Goal: Obtain resource: Download file/media

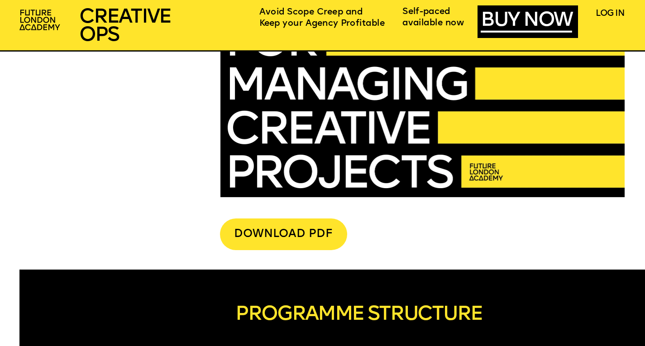
scroll to position [2262, 0]
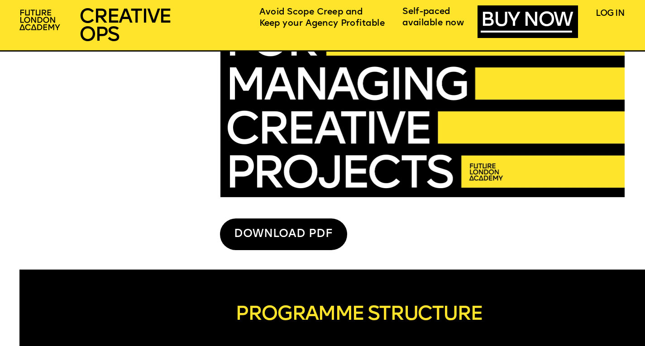
click at [278, 238] on div "DOWNLOAD PDF" at bounding box center [283, 234] width 127 height 32
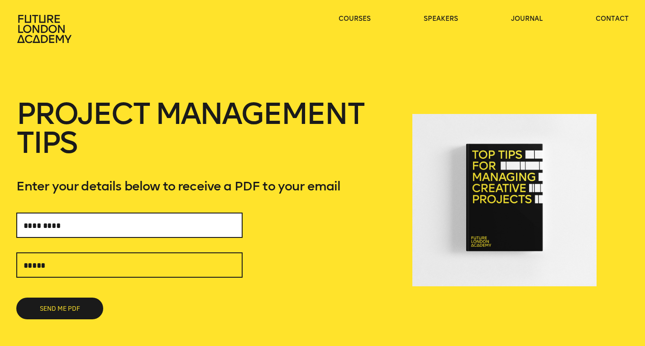
click at [73, 223] on input "text" at bounding box center [129, 225] width 226 height 25
type input "******"
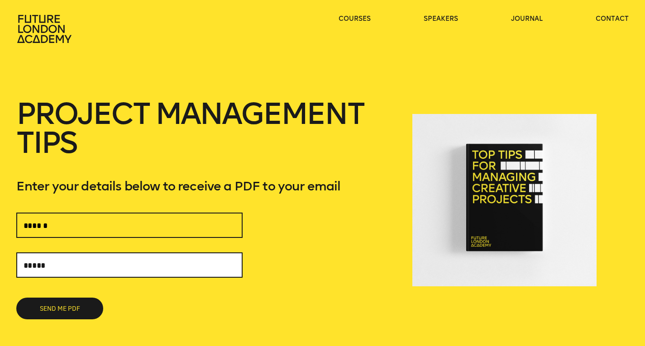
click at [64, 270] on input "text" at bounding box center [129, 264] width 226 height 25
type input "**********"
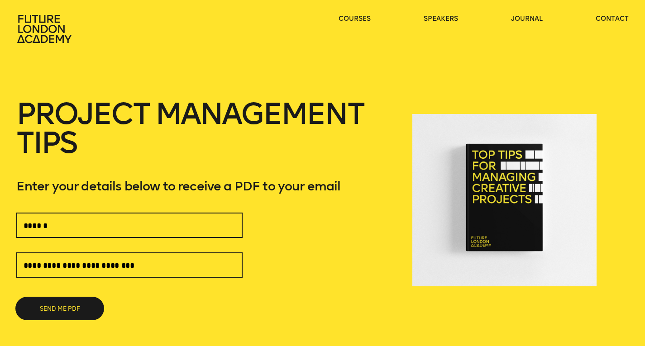
click at [46, 307] on button "SEND ME PDF" at bounding box center [59, 309] width 87 height 22
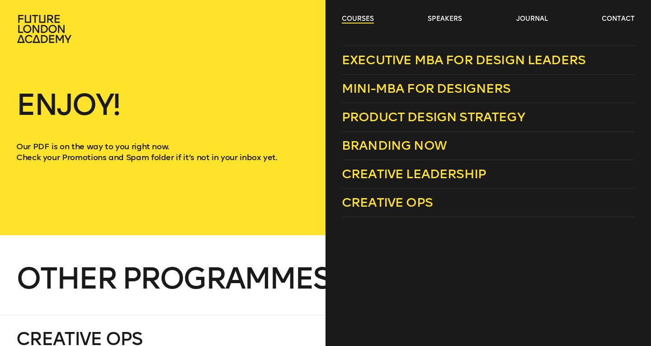
click at [354, 22] on link "courses" at bounding box center [358, 18] width 32 height 9
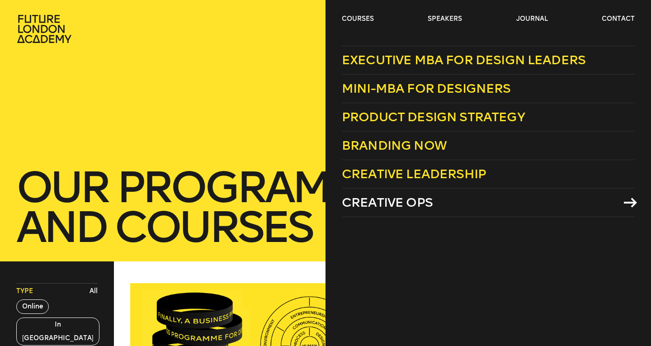
click at [347, 197] on span "Creative Ops" at bounding box center [387, 202] width 91 height 15
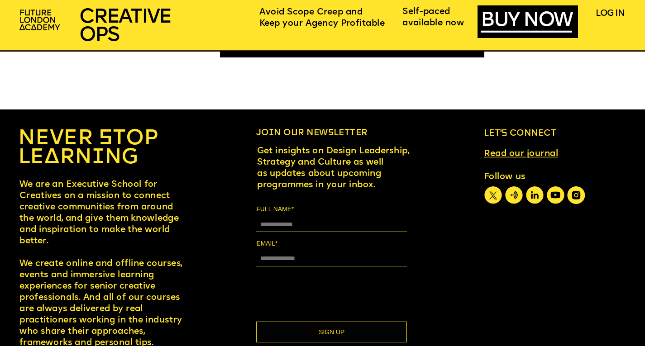
scroll to position [5331, 0]
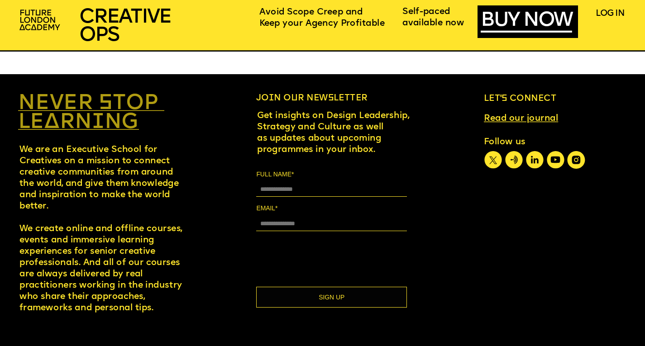
click at [105, 113] on link "NEVER STOP LEARNING" at bounding box center [91, 113] width 146 height 40
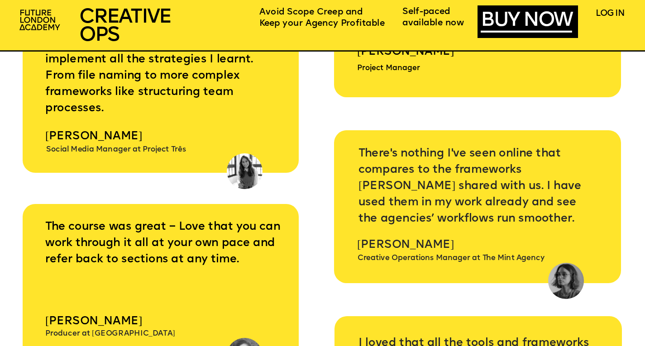
scroll to position [3522, 0]
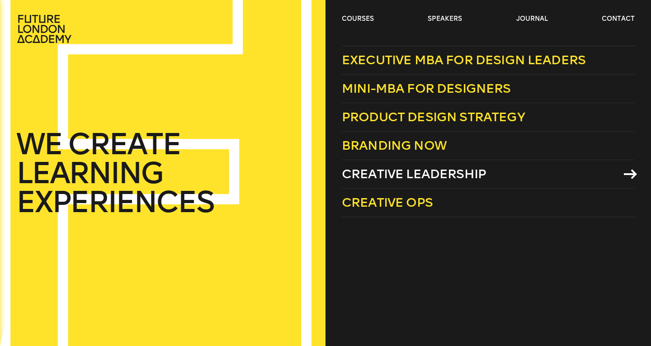
click at [400, 171] on span "Creative Leadership" at bounding box center [414, 173] width 144 height 15
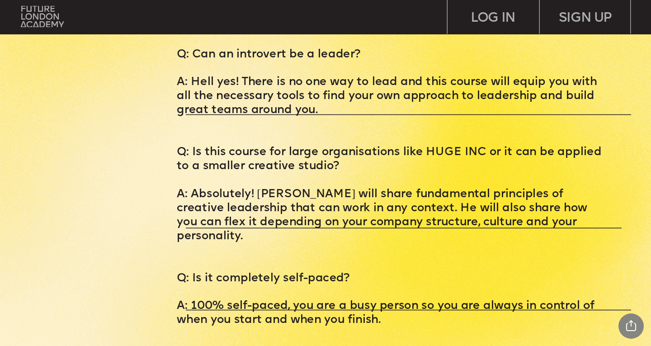
scroll to position [3302, 0]
